Goal: Find specific page/section: Find specific page/section

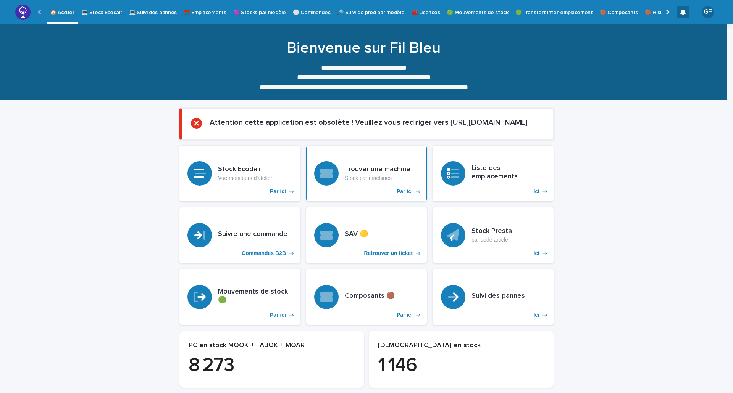
click at [374, 172] on h3 "Trouver une machine" at bounding box center [378, 170] width 66 height 8
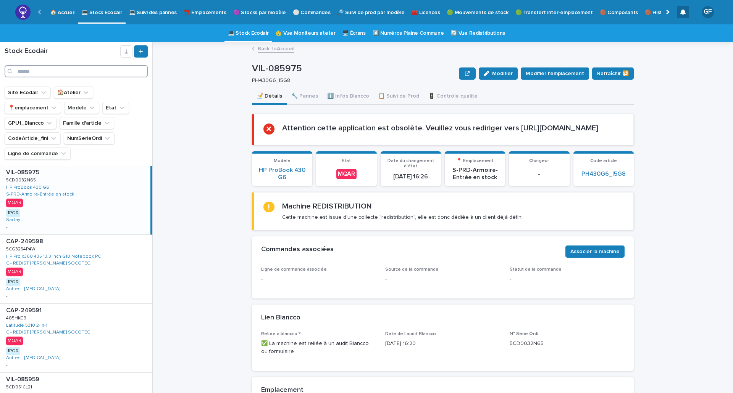
click at [31, 71] on input "Search" at bounding box center [76, 71] width 143 height 12
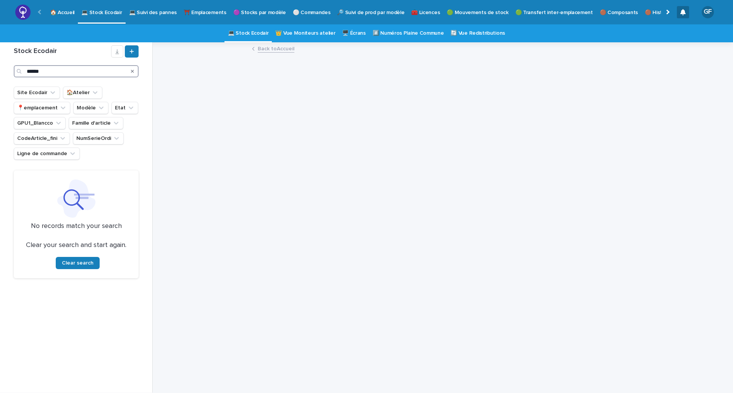
type input "******"
click at [189, 264] on div "Back to Accueil" at bounding box center [447, 217] width 571 height 351
